Goal: Obtain resource: Download file/media

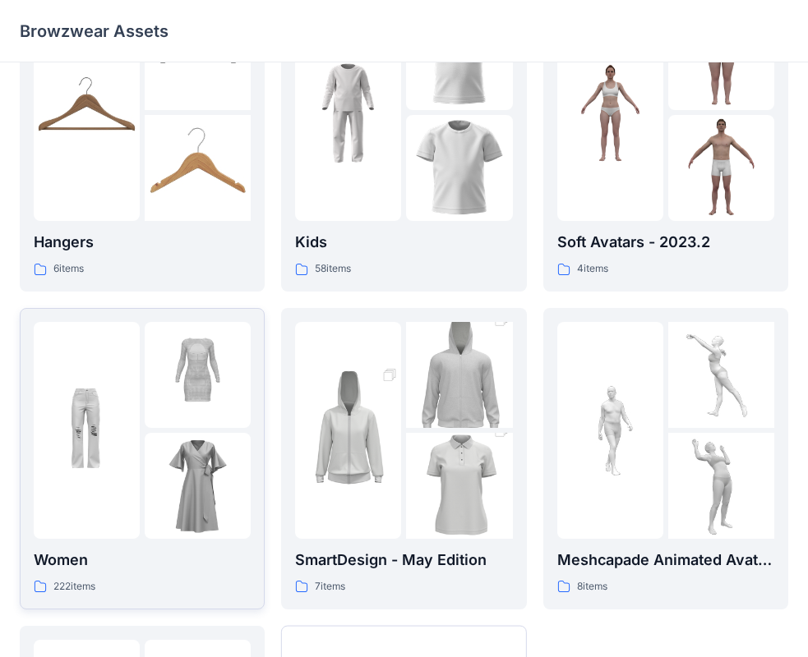
scroll to position [164, 0]
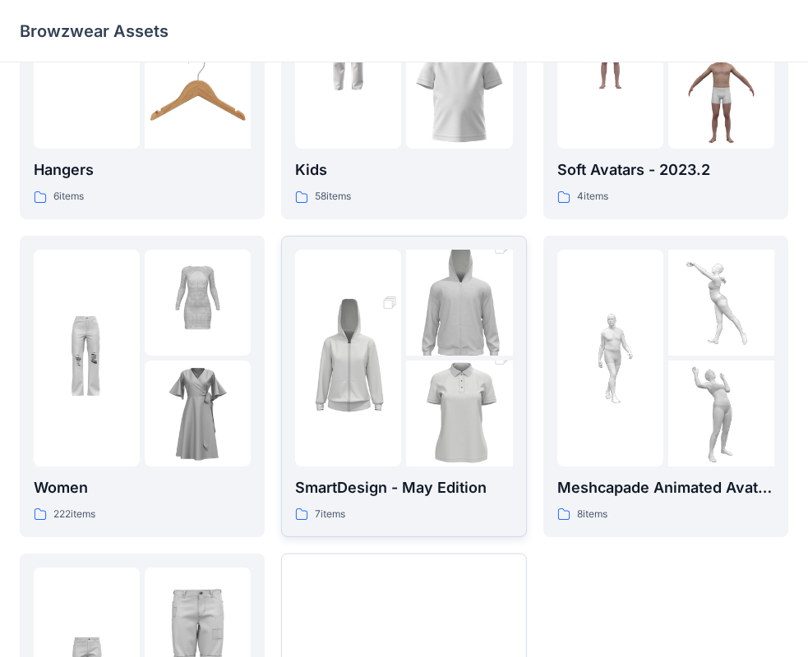
click at [373, 386] on img at bounding box center [348, 358] width 106 height 159
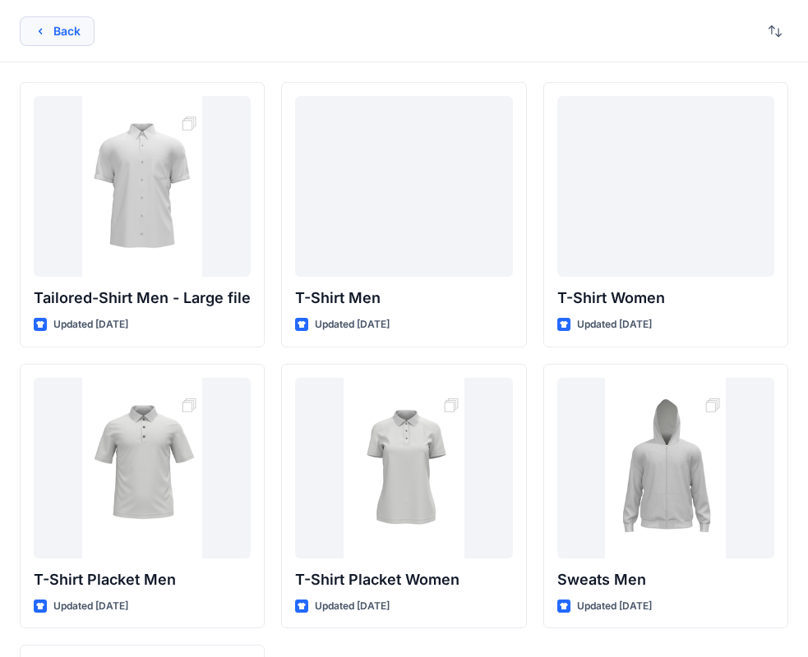
click at [39, 35] on icon "button" at bounding box center [40, 31] width 13 height 13
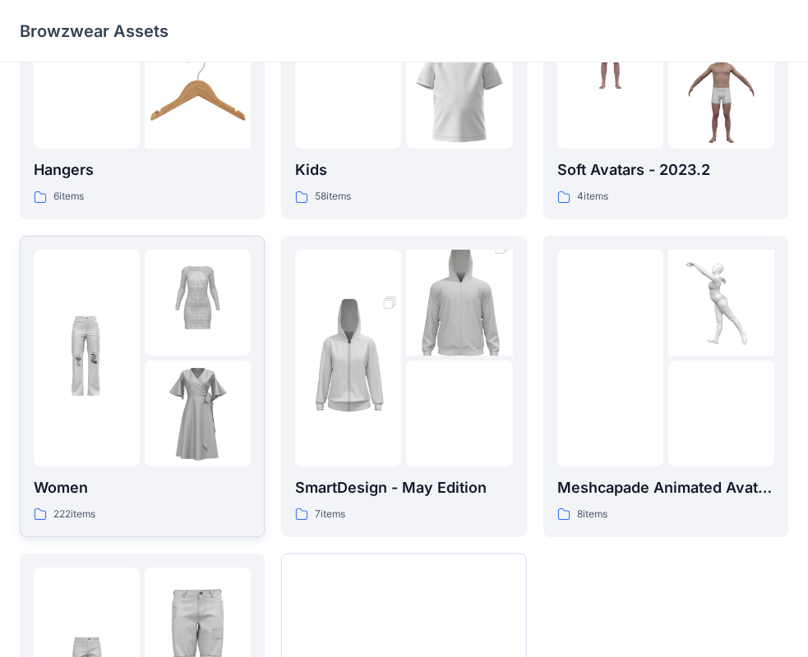
click at [203, 437] on img at bounding box center [198, 414] width 106 height 106
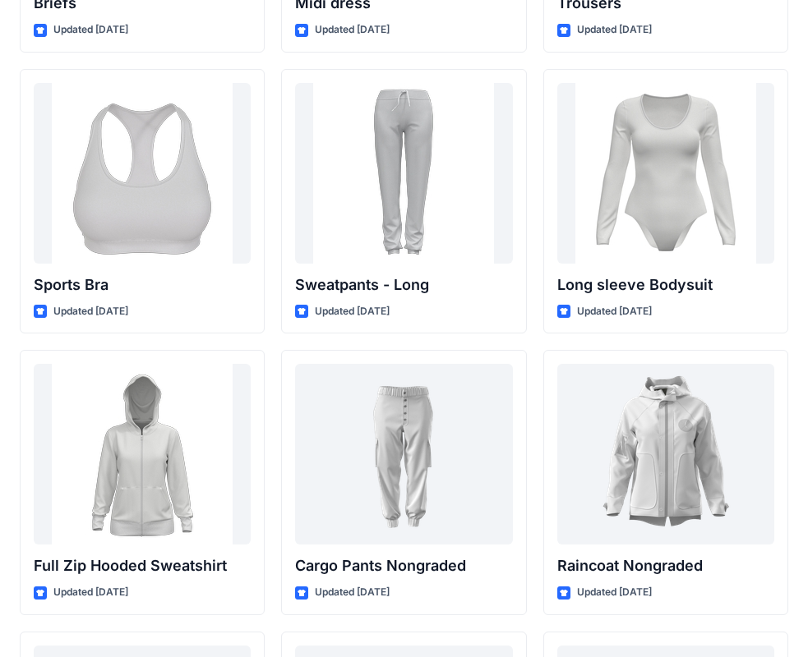
scroll to position [13822, 0]
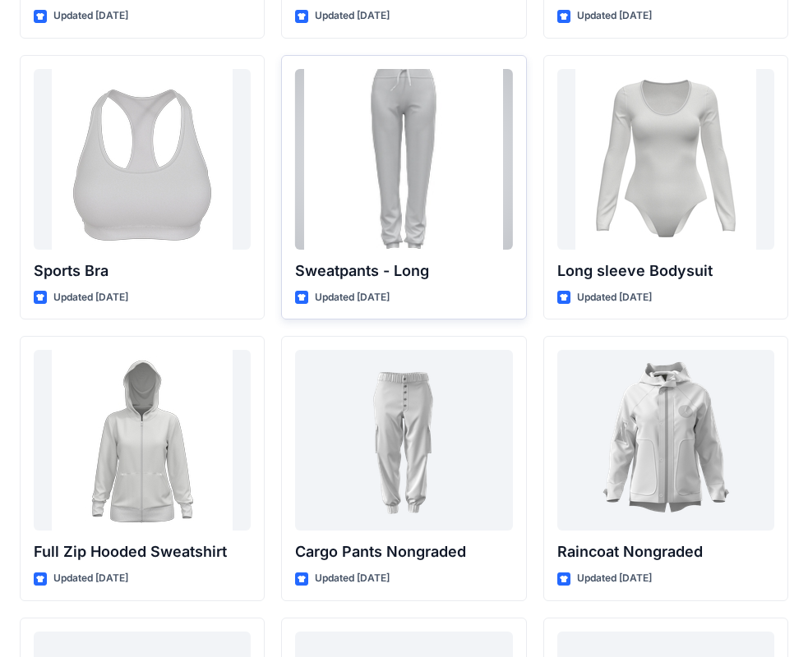
click at [448, 150] on div at bounding box center [403, 159] width 217 height 181
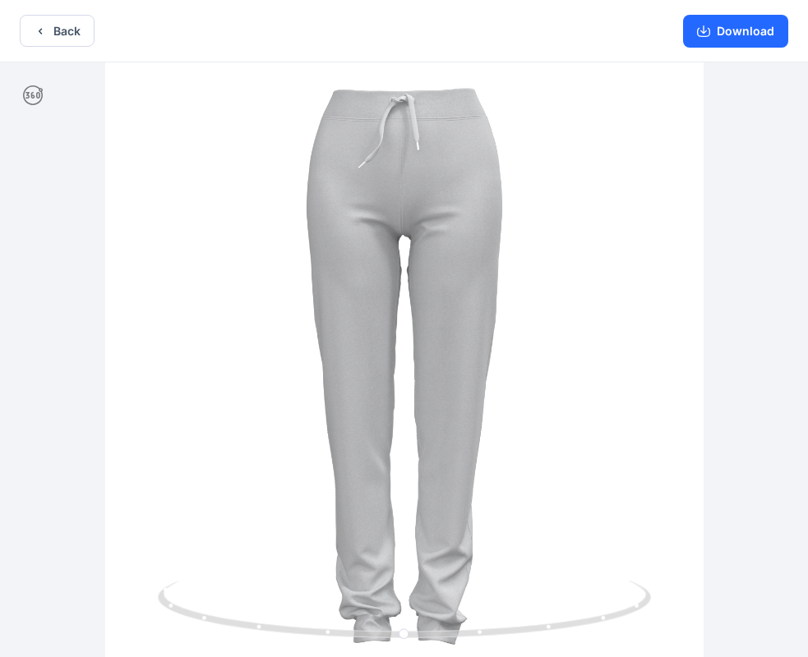
click at [637, 0] on div "Back Download" at bounding box center [404, 31] width 808 height 62
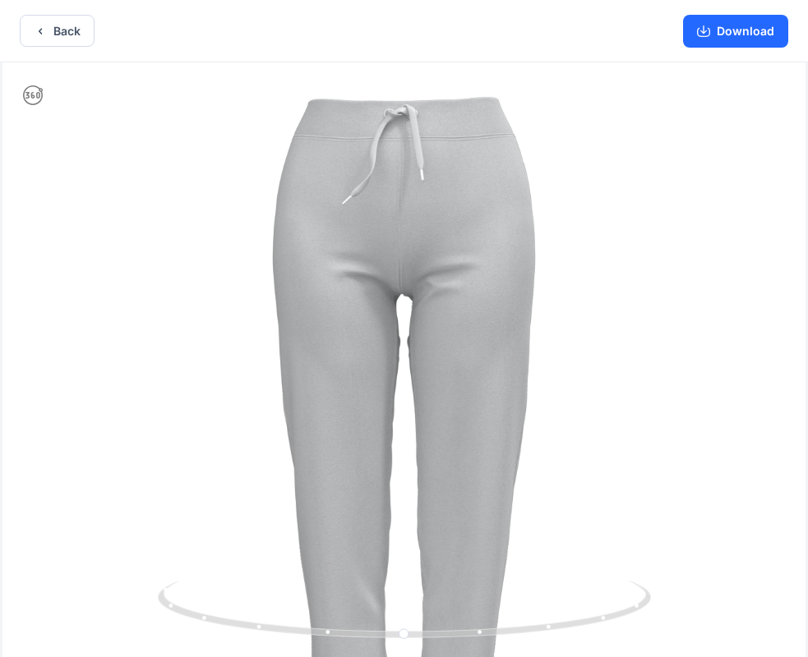
drag, startPoint x: 434, startPoint y: 179, endPoint x: 435, endPoint y: 399, distance: 219.4
click at [435, 399] on img at bounding box center [403, 463] width 803 height 803
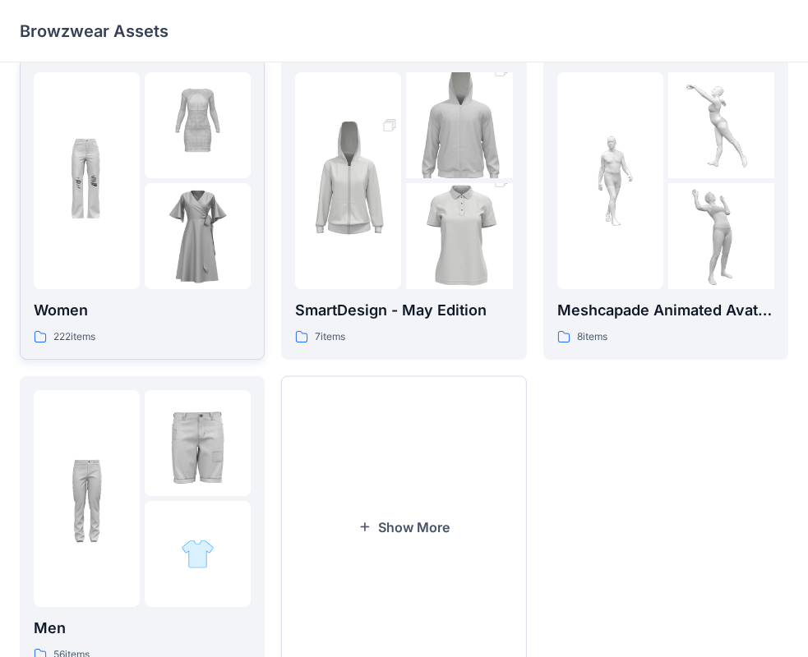
scroll to position [408, 0]
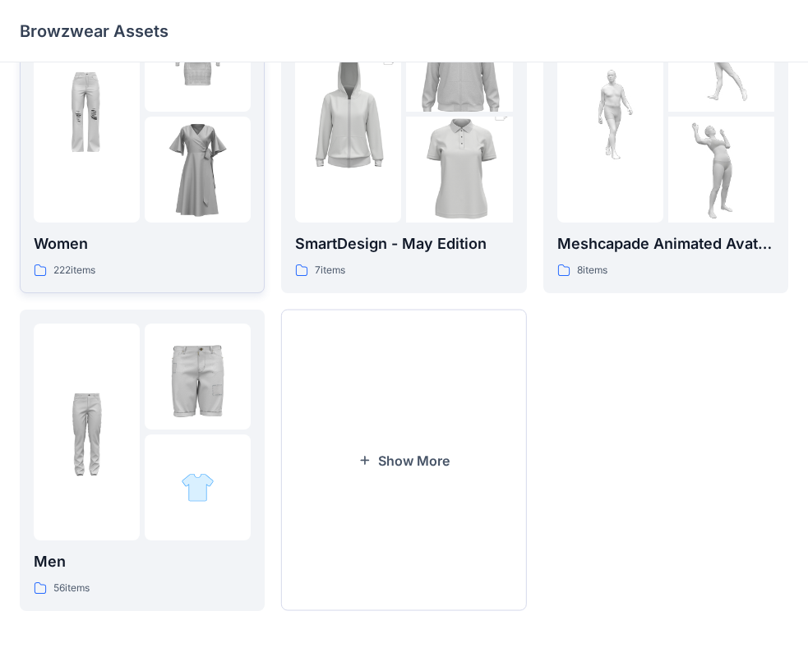
click at [196, 150] on img at bounding box center [198, 170] width 106 height 106
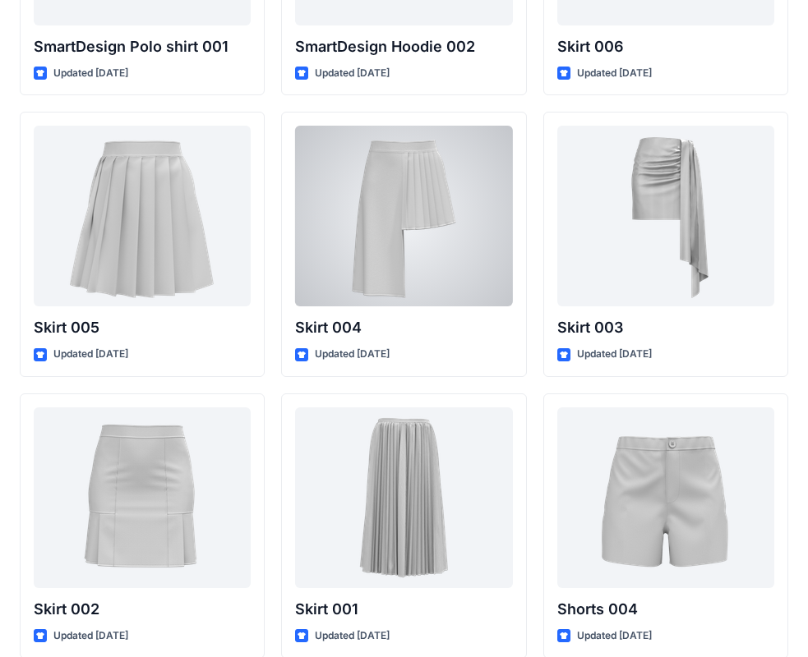
scroll to position [8497, 0]
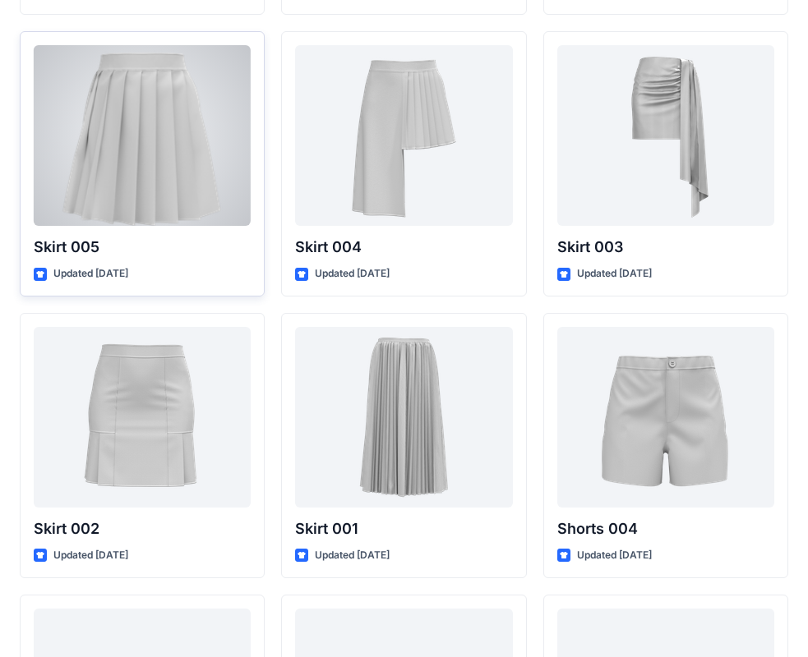
click at [222, 163] on div at bounding box center [142, 135] width 217 height 181
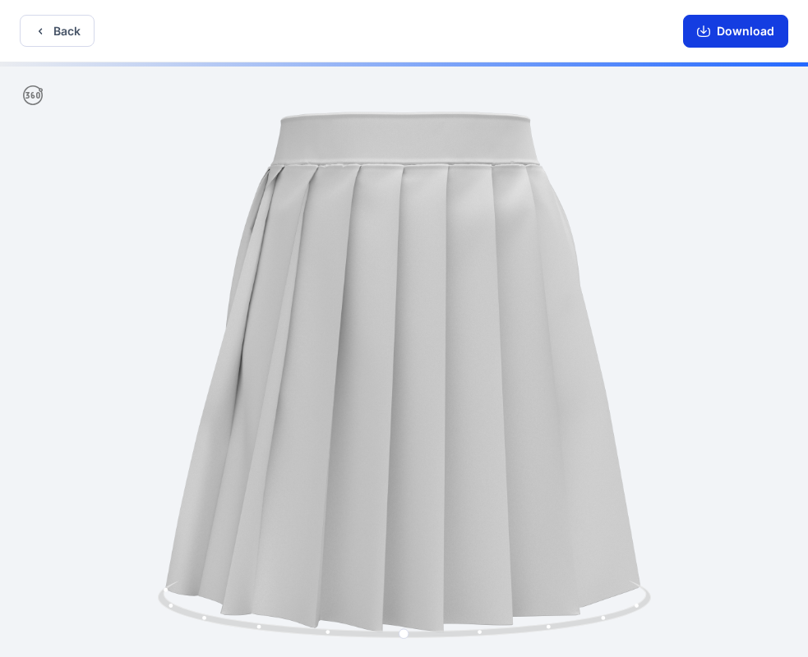
click at [786, 28] on button "Download" at bounding box center [735, 31] width 105 height 33
